Goal: Task Accomplishment & Management: Use online tool/utility

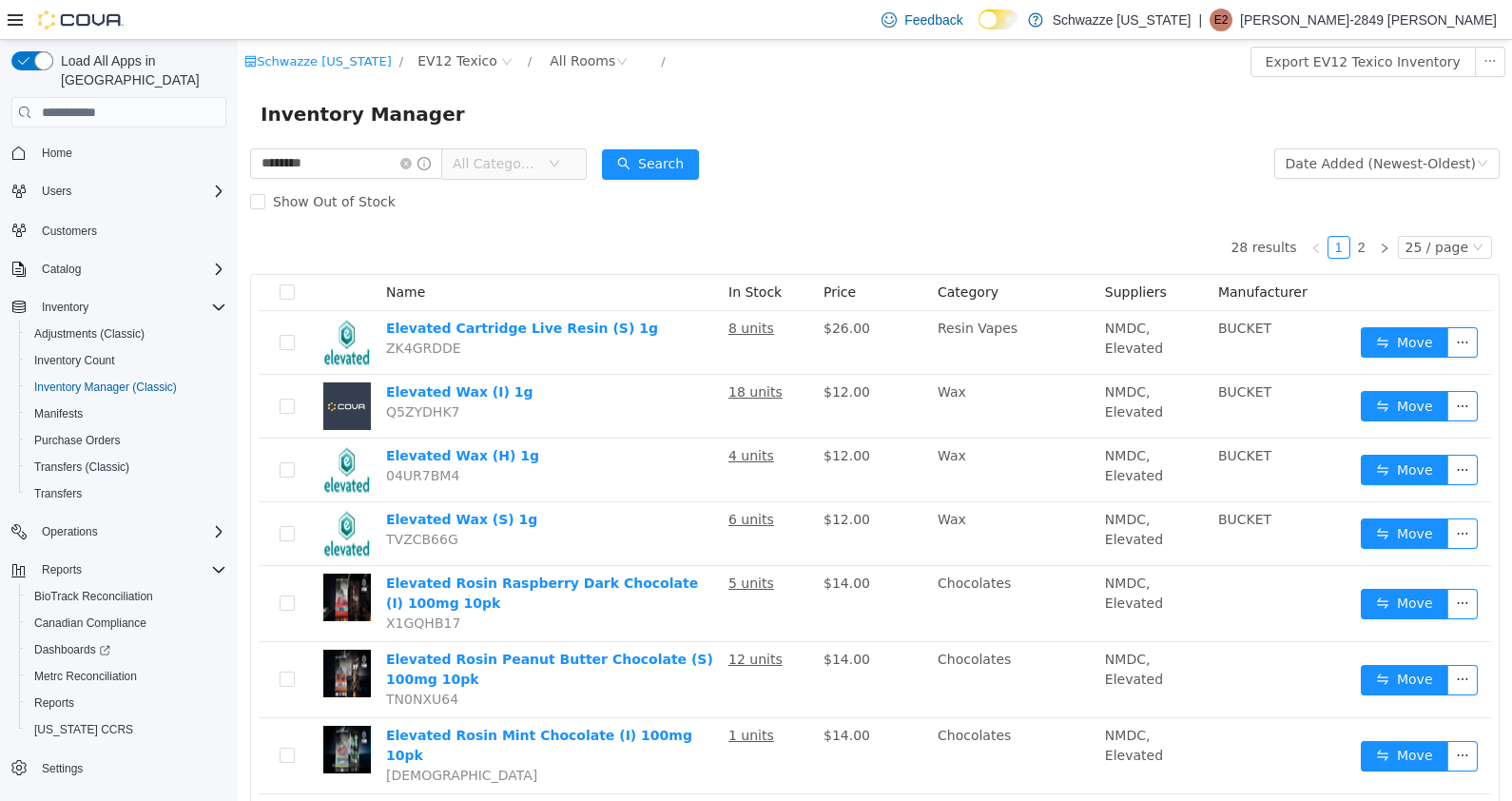
scroll to position [122, 0]
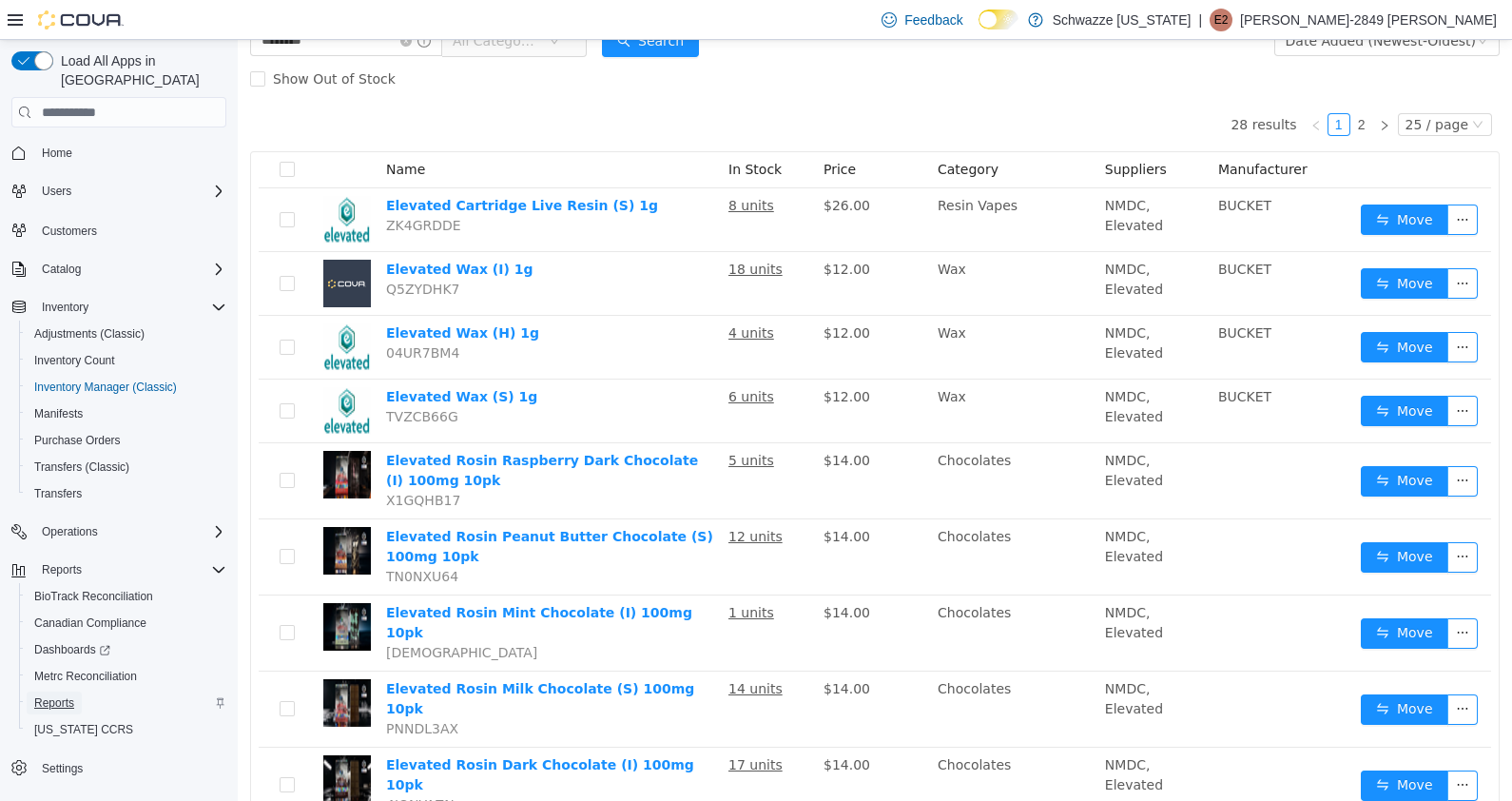
click at [51, 695] on span "Reports" at bounding box center [53, 703] width 40 height 16
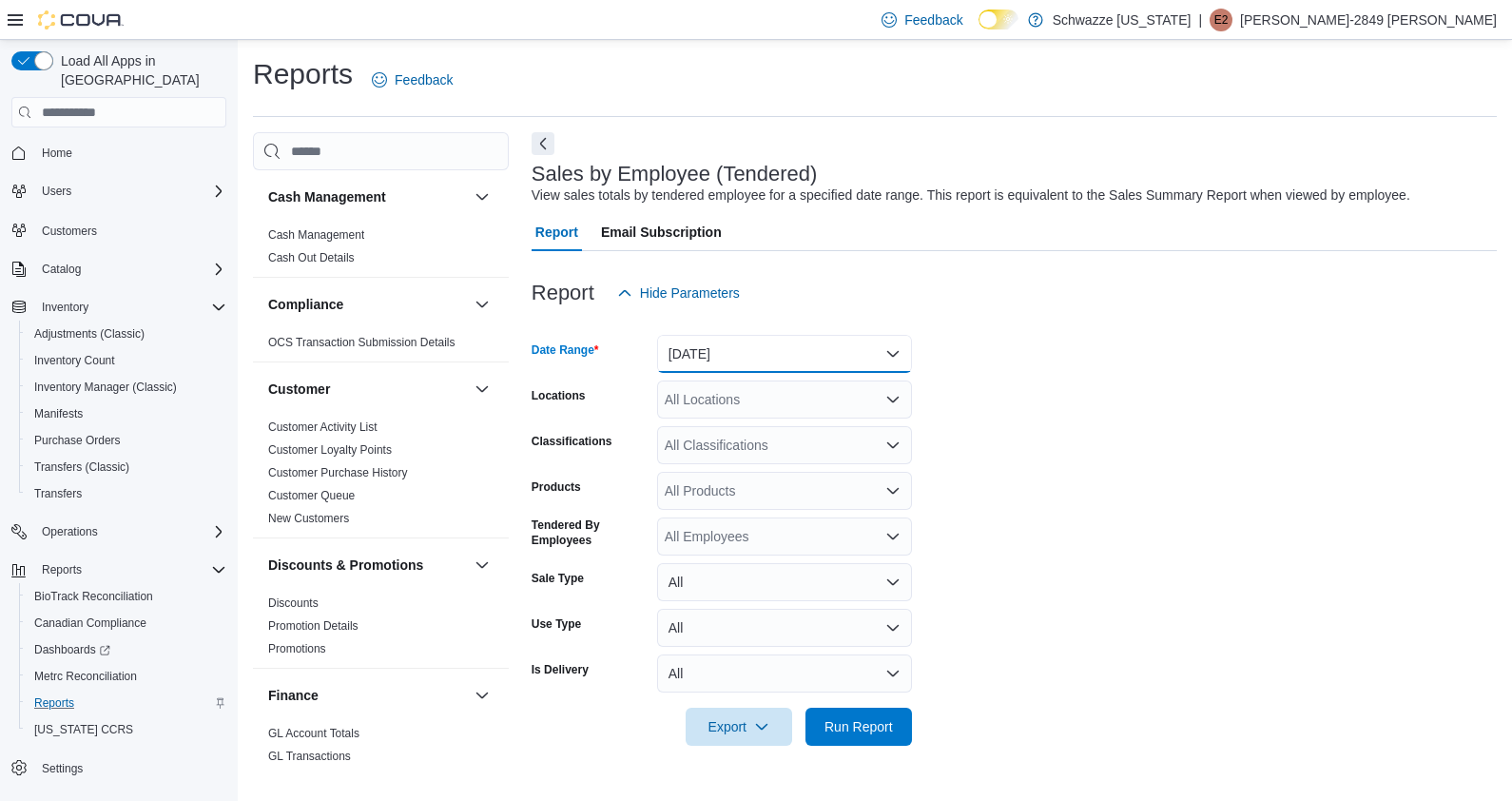
click at [858, 339] on button "[DATE]" at bounding box center [784, 353] width 255 height 38
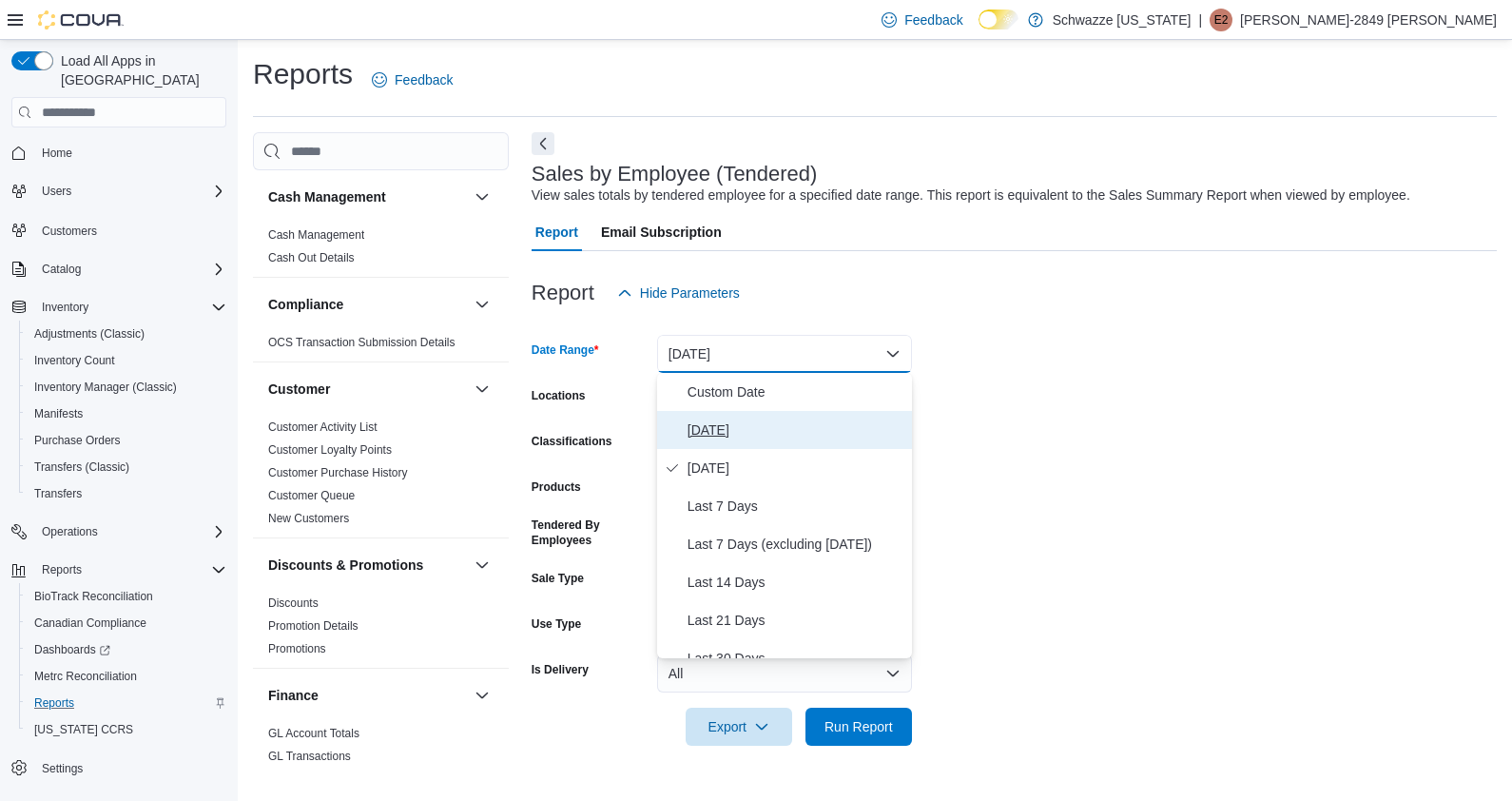
click at [772, 435] on span "[DATE]" at bounding box center [795, 430] width 216 height 23
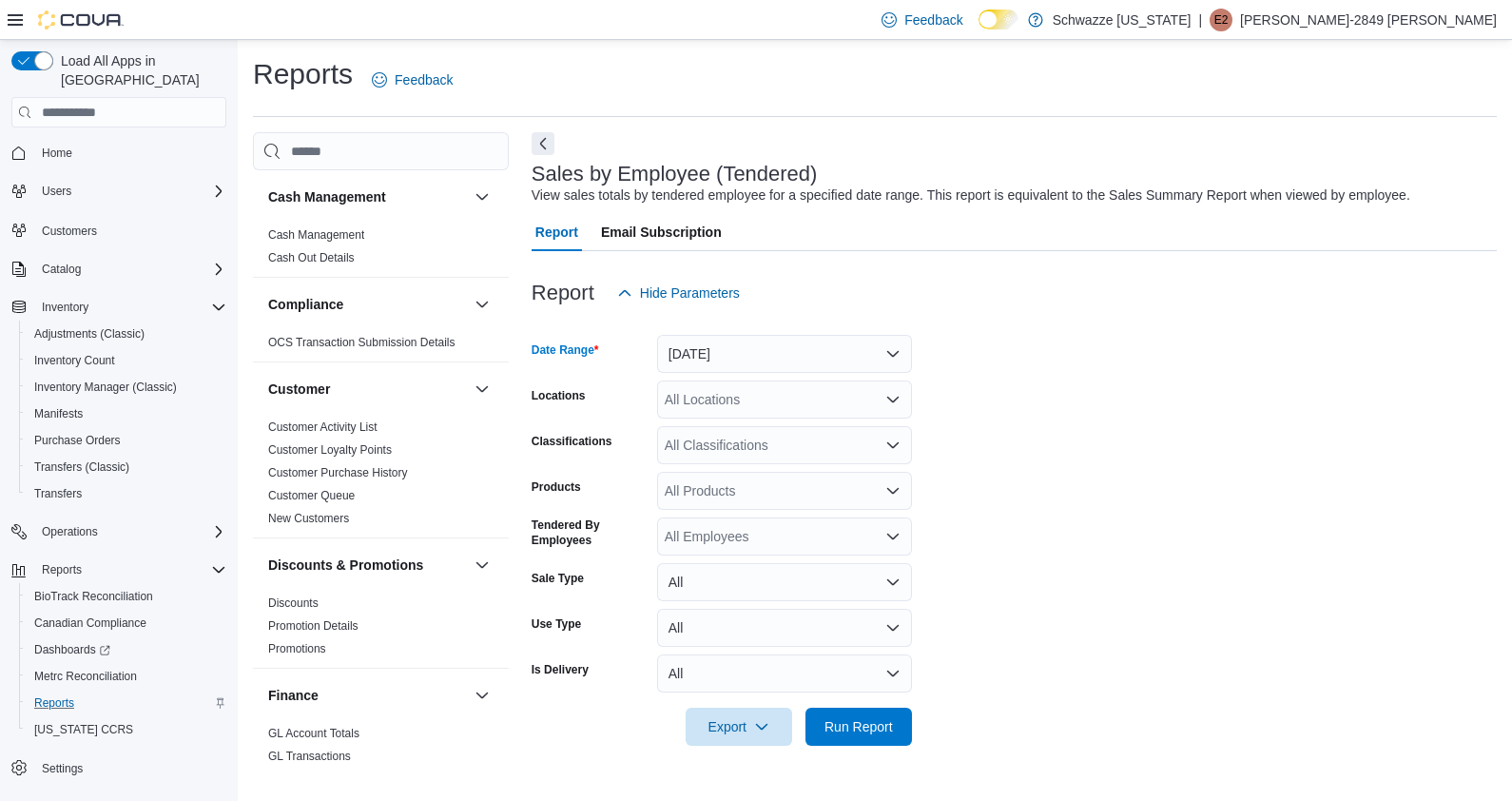
click at [824, 407] on div "All Locations" at bounding box center [784, 399] width 255 height 38
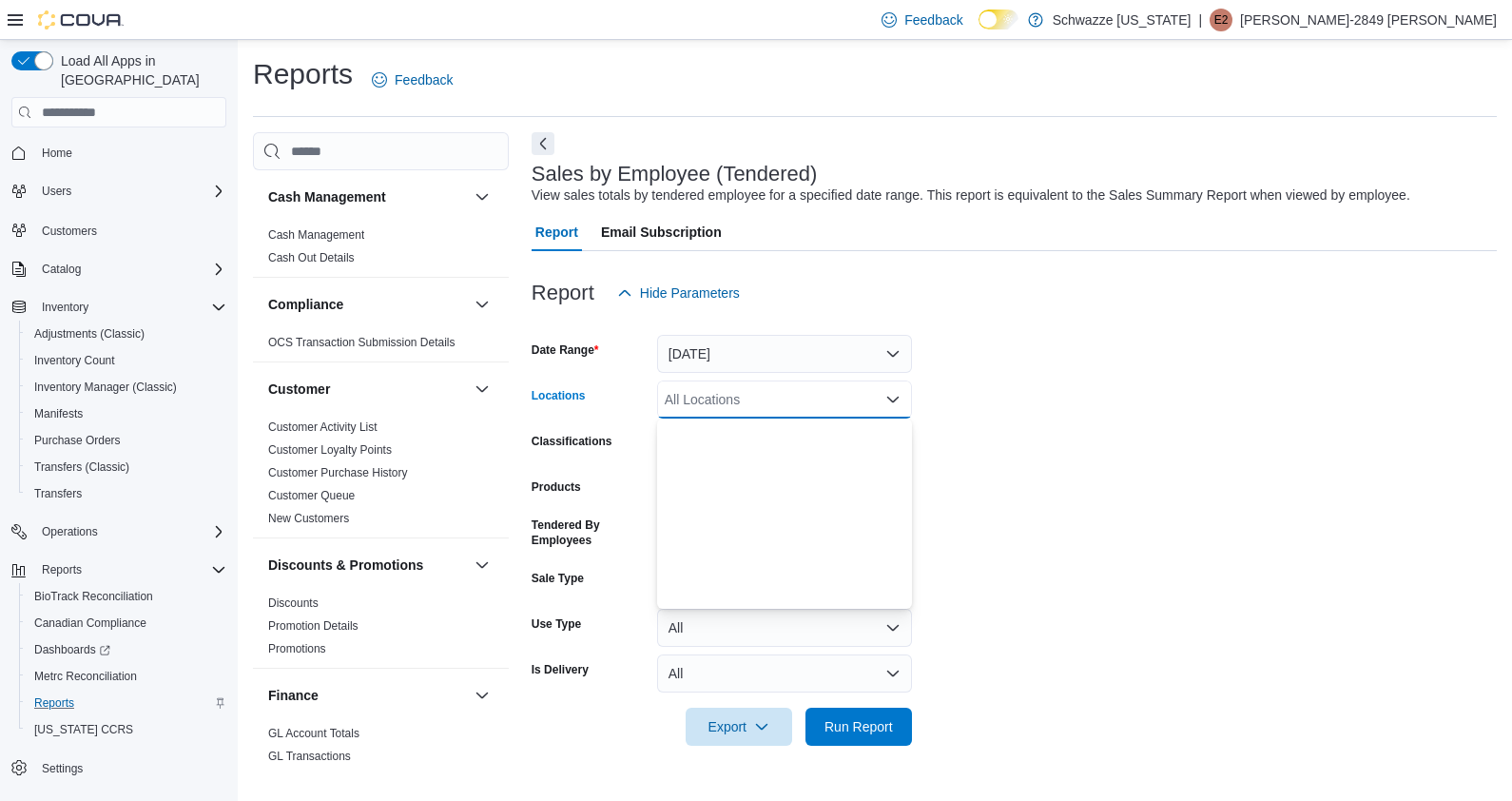
scroll to position [941, 0]
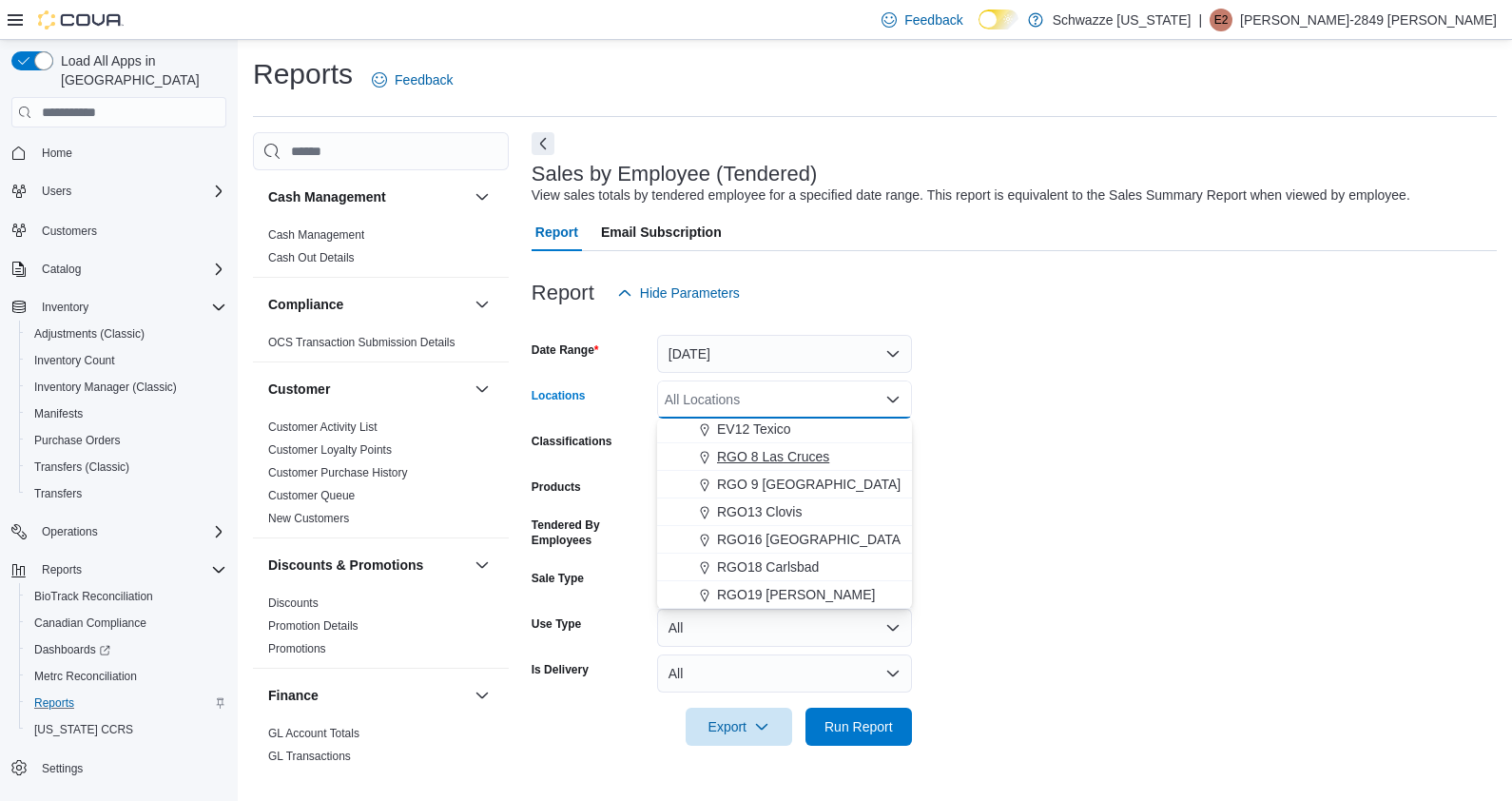
click at [748, 444] on button "RGO 8 Las Cruces" at bounding box center [784, 457] width 255 height 27
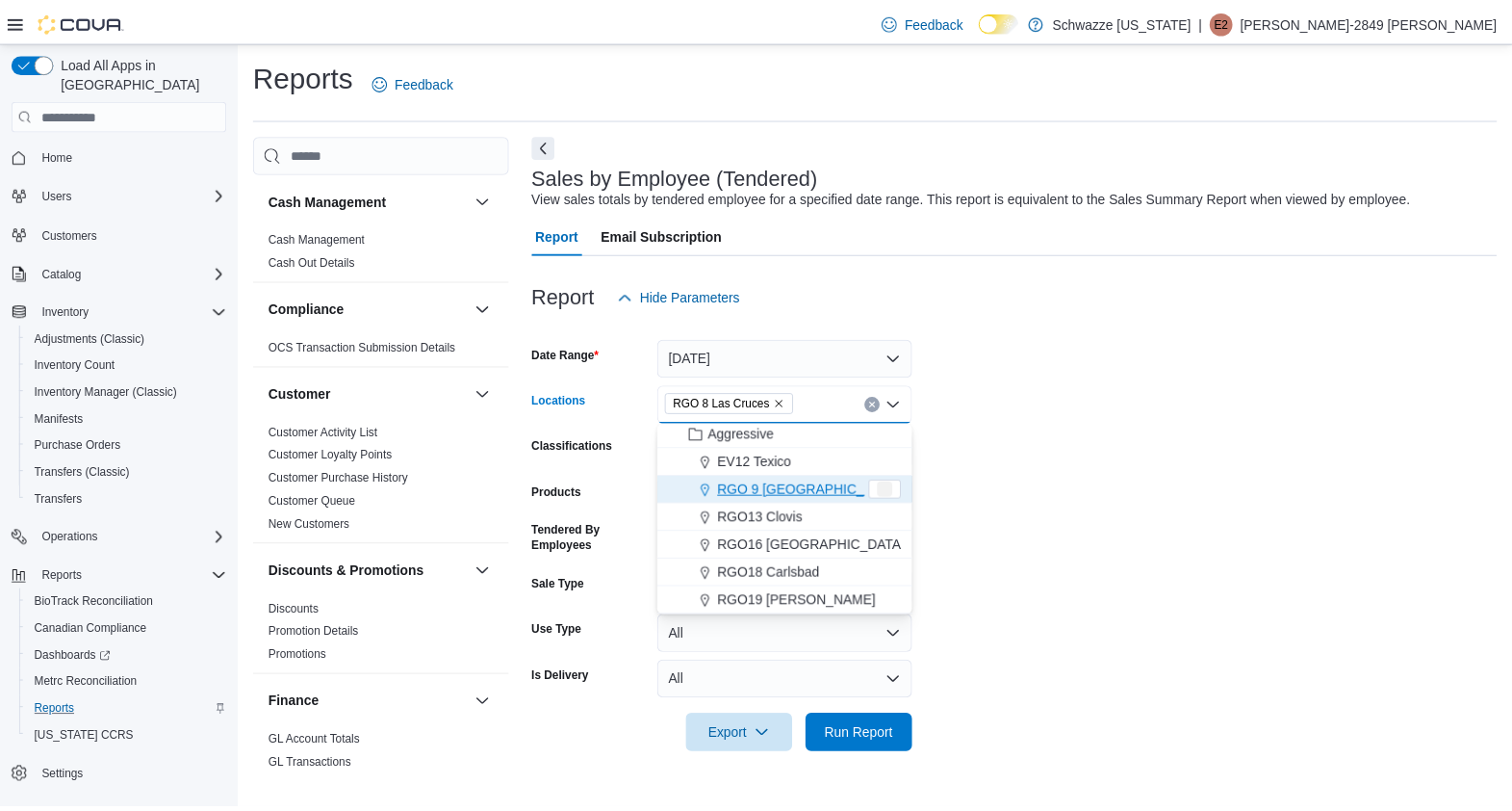
scroll to position [924, 0]
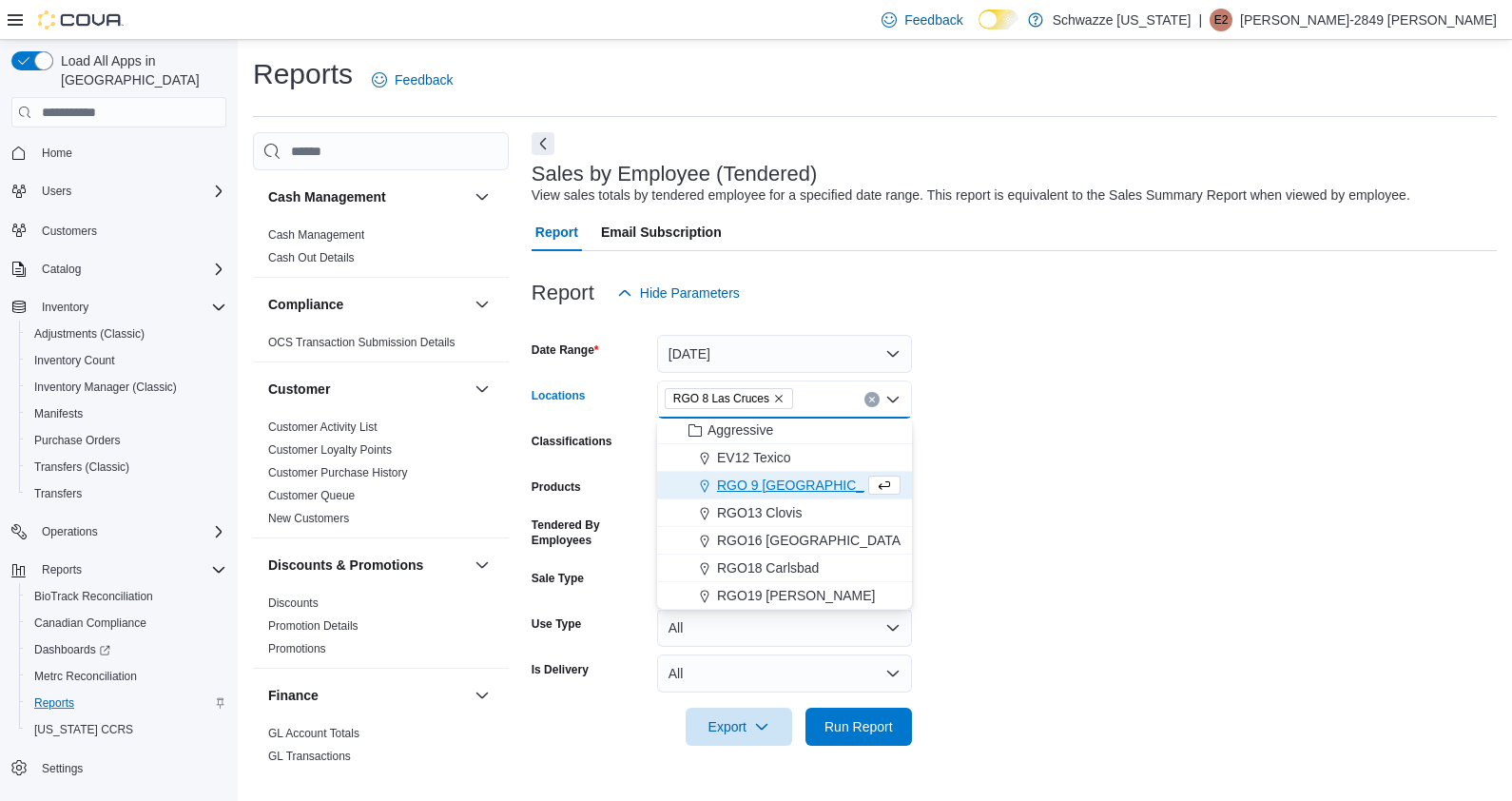
click at [875, 396] on button "Clear input" at bounding box center [872, 400] width 16 height 16
click at [746, 449] on span "EV12 Texico" at bounding box center [754, 458] width 74 height 19
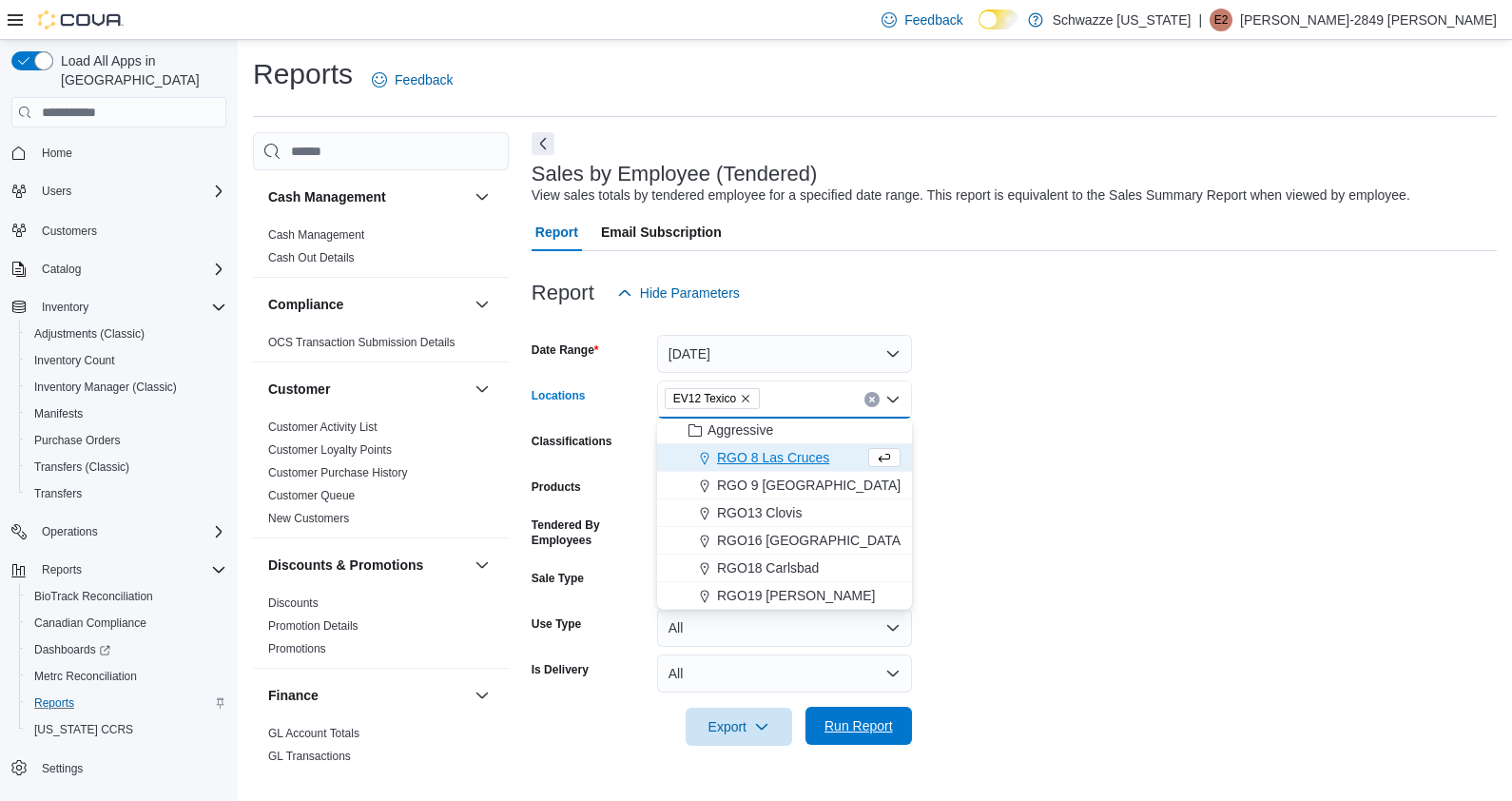
click at [856, 717] on span "Run Report" at bounding box center [859, 725] width 83 height 38
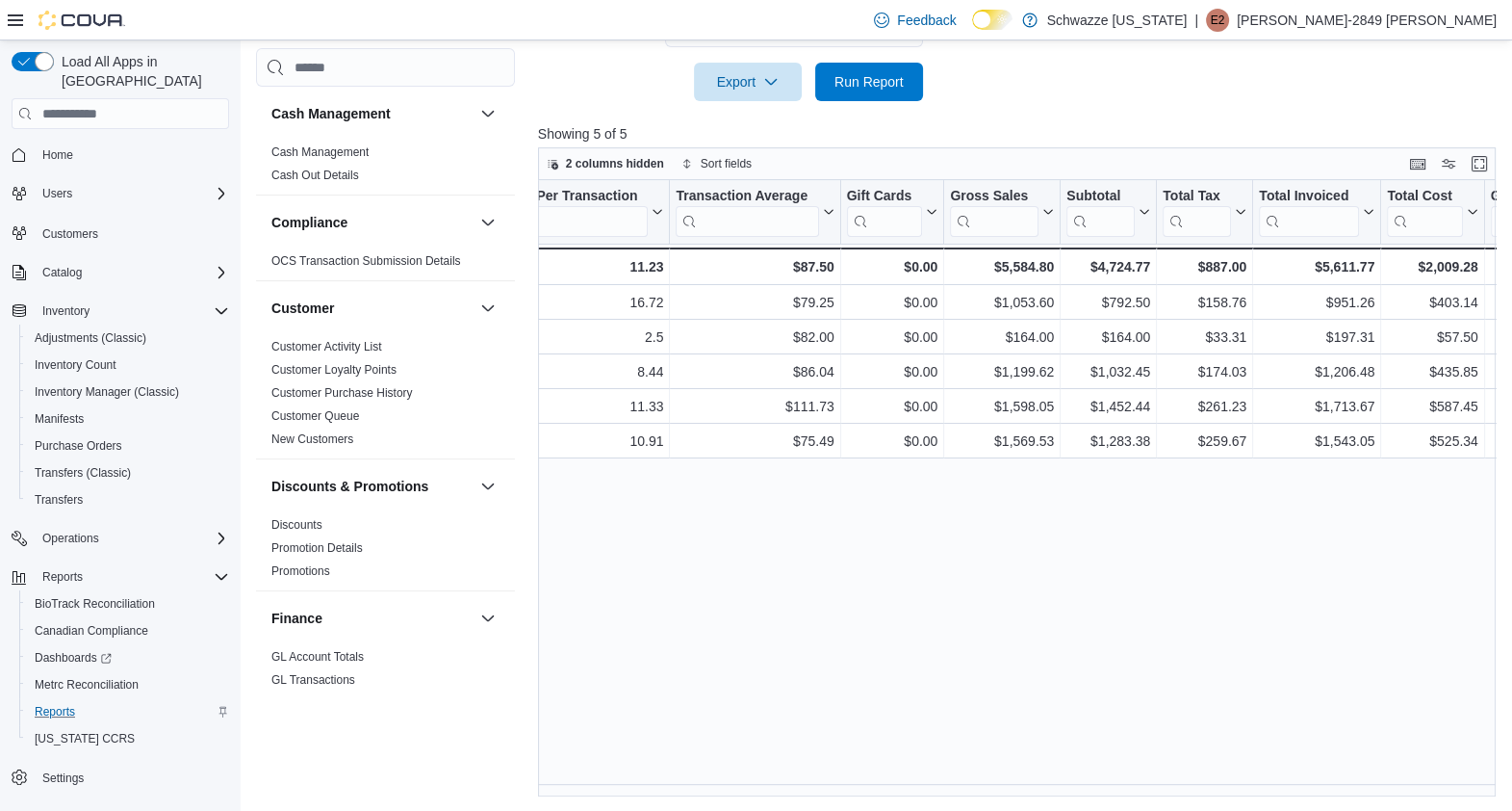
scroll to position [0, 748]
click at [1405, 714] on div "Tendered Employee Click to view column header actions Invoices Sold Click to vi…" at bounding box center [1022, 488] width 968 height 616
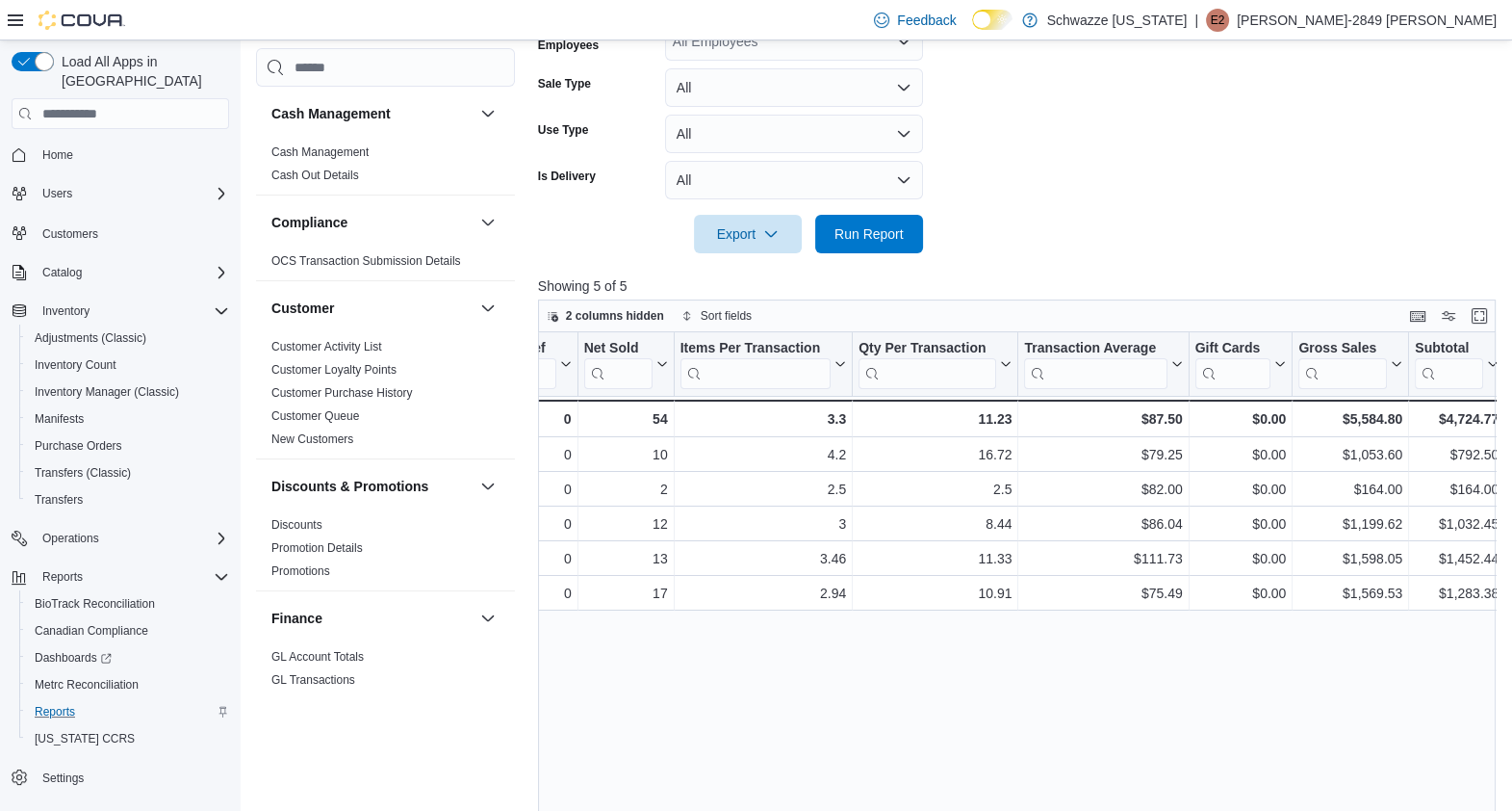
scroll to position [499, 0]
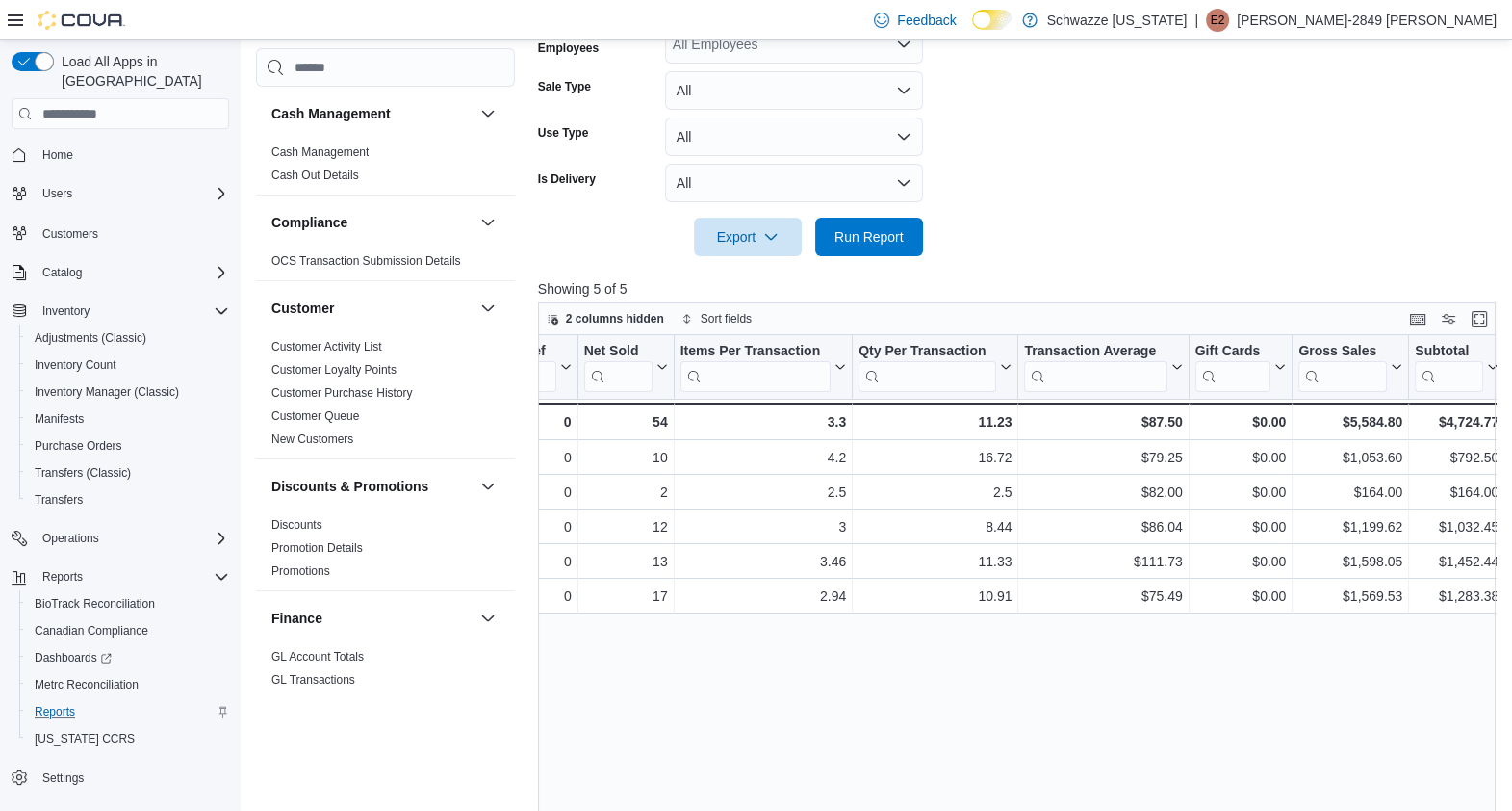
click at [1424, 667] on div "Tendered Employee Click to view column header actions Invoices Sold Click to vi…" at bounding box center [1022, 643] width 968 height 616
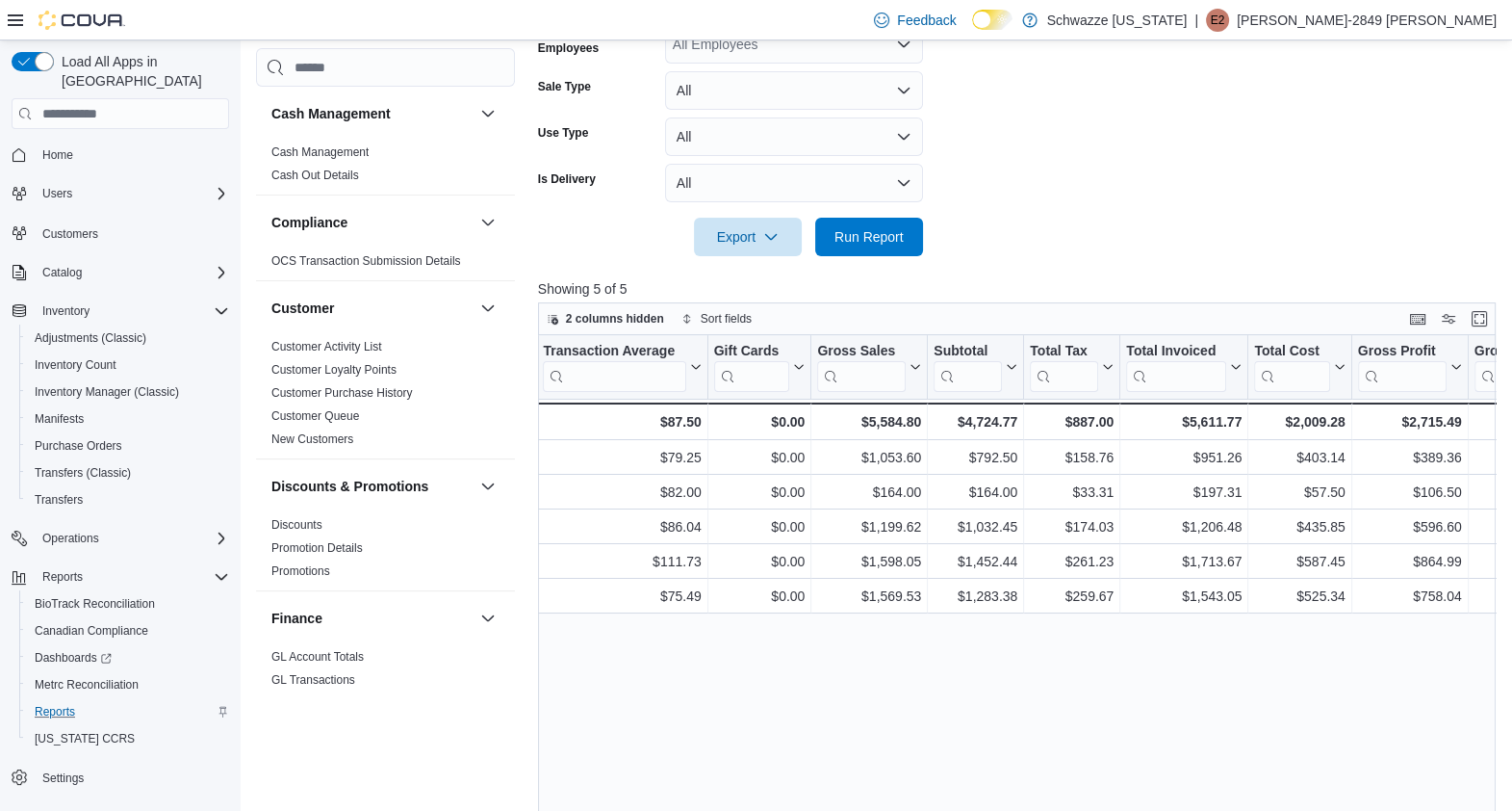
scroll to position [0, 880]
